Goal: Check status: Check status

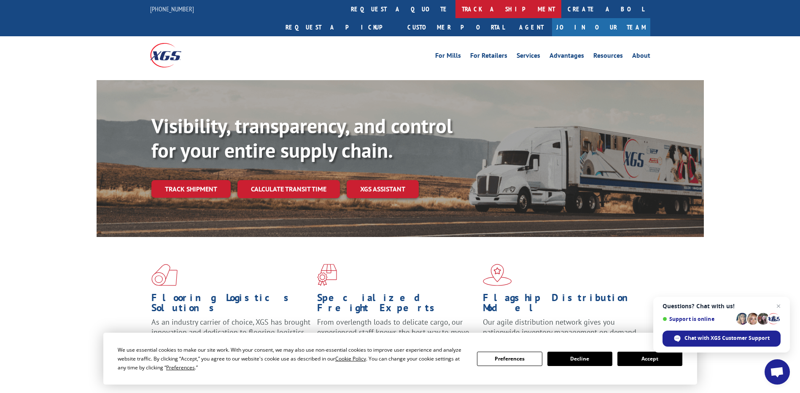
click at [455, 11] on link "track a shipment" at bounding box center [508, 9] width 106 height 18
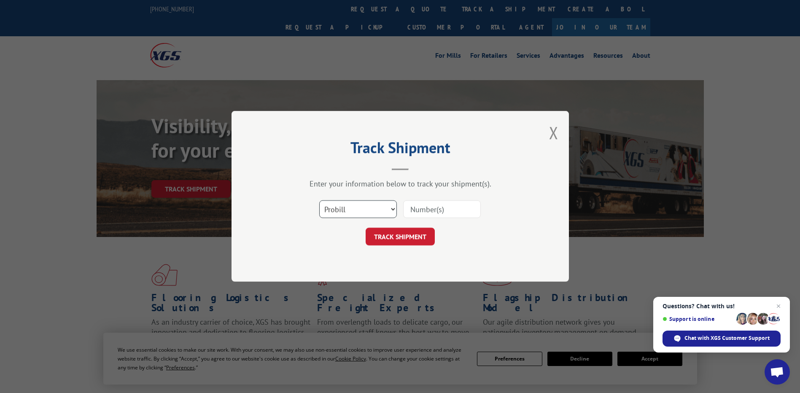
click at [365, 208] on select "Select category... Probill BOL PO" at bounding box center [358, 210] width 78 height 18
click at [319, 201] on select "Select category... Probill BOL PO" at bounding box center [358, 210] width 78 height 18
click at [425, 205] on input at bounding box center [442, 210] width 78 height 18
paste input "17496285"
type input "17496285"
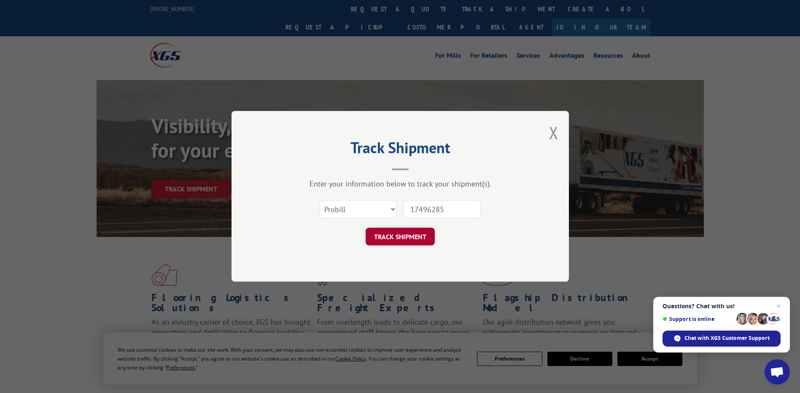
click at [406, 234] on button "TRACK SHIPMENT" at bounding box center [399, 237] width 69 height 18
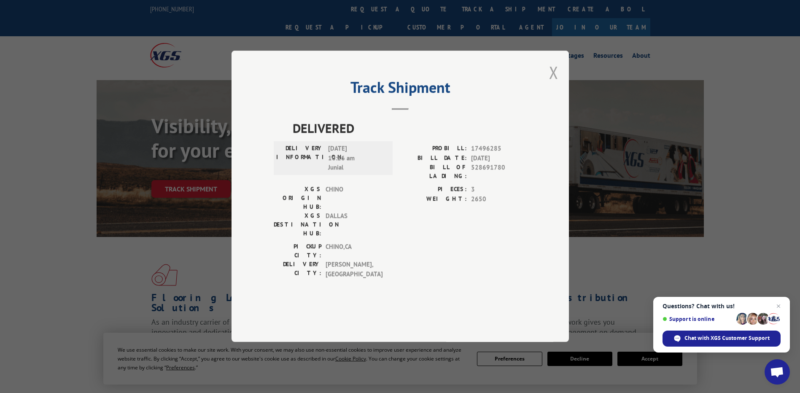
click at [552, 83] on button "Close modal" at bounding box center [553, 72] width 9 height 22
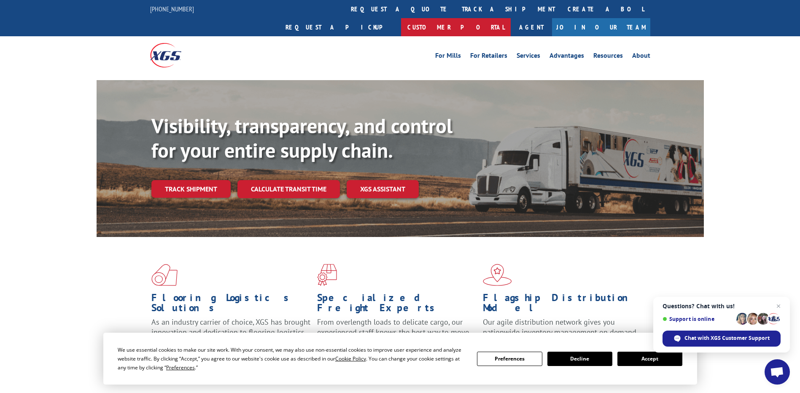
click at [510, 18] on link "Customer Portal" at bounding box center [456, 27] width 110 height 18
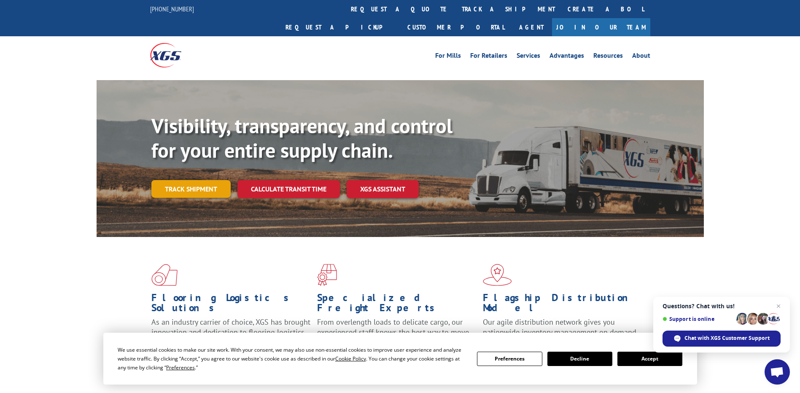
click at [195, 180] on link "Track shipment" at bounding box center [190, 189] width 79 height 18
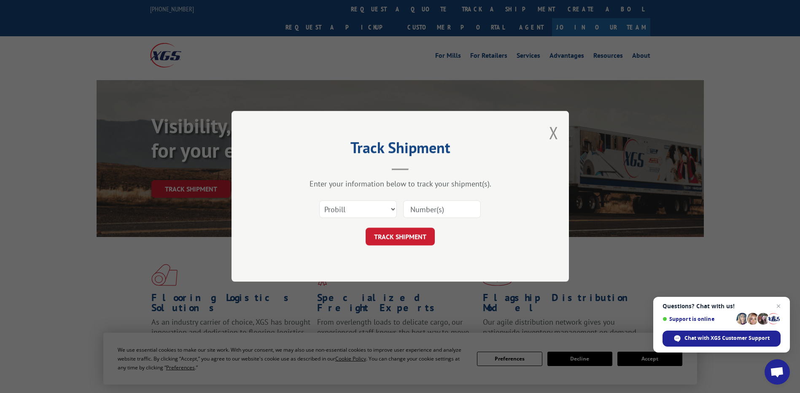
click at [431, 212] on input at bounding box center [442, 210] width 78 height 18
paste input "ROBINSON23"
type input "ROBINSON23"
click at [434, 207] on input at bounding box center [442, 210] width 78 height 18
paste input "17496285"
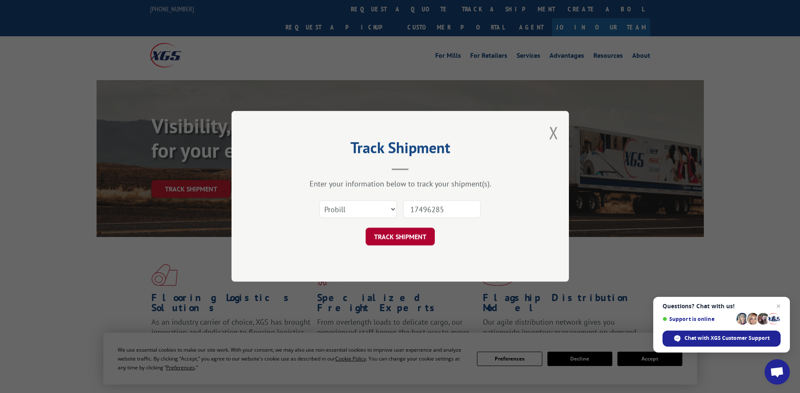
type input "17496285"
click at [411, 232] on button "TRACK SHIPMENT" at bounding box center [399, 237] width 69 height 18
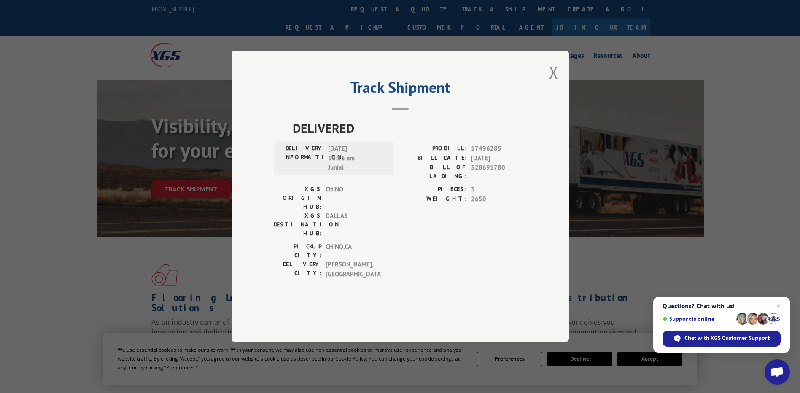
scroll to position [84, 0]
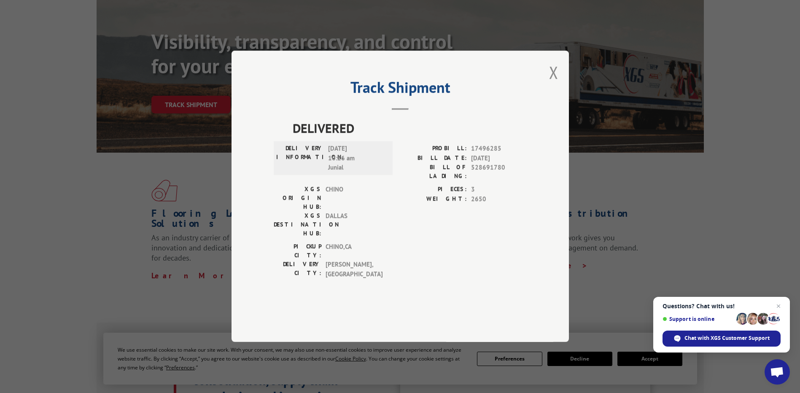
click at [408, 110] on header "Track Shipment" at bounding box center [400, 95] width 253 height 29
